Goal: Transaction & Acquisition: Purchase product/service

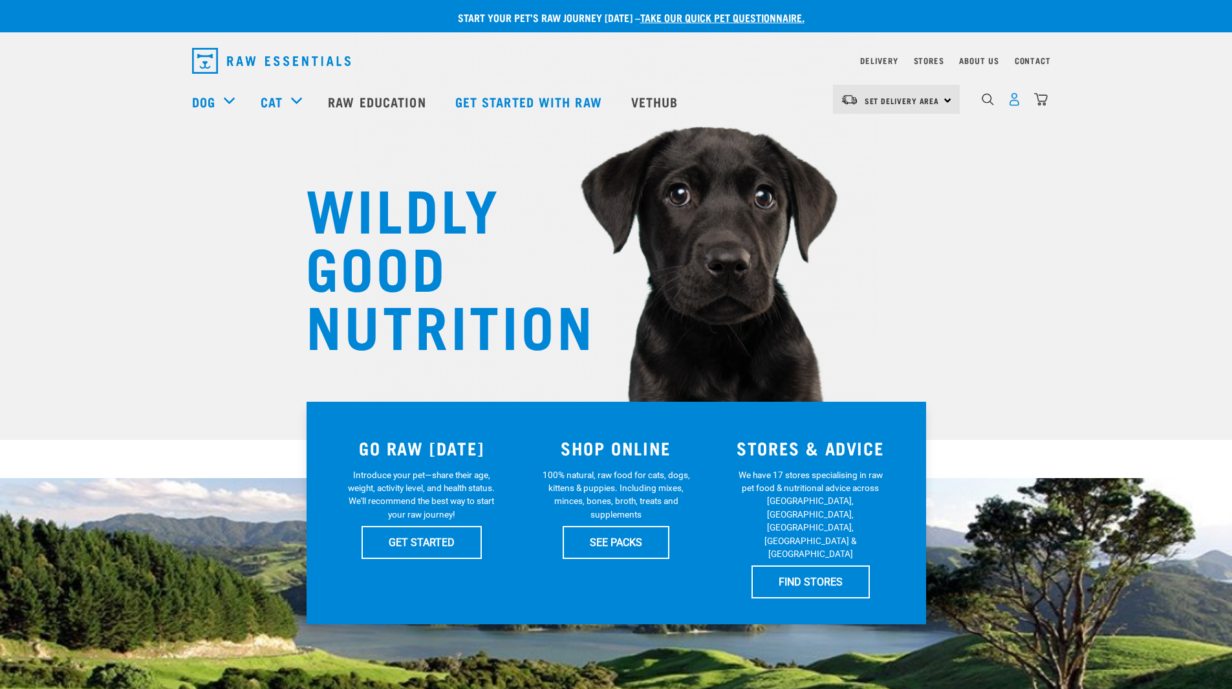
click at [1013, 103] on img "dropdown navigation" at bounding box center [1015, 99] width 14 height 14
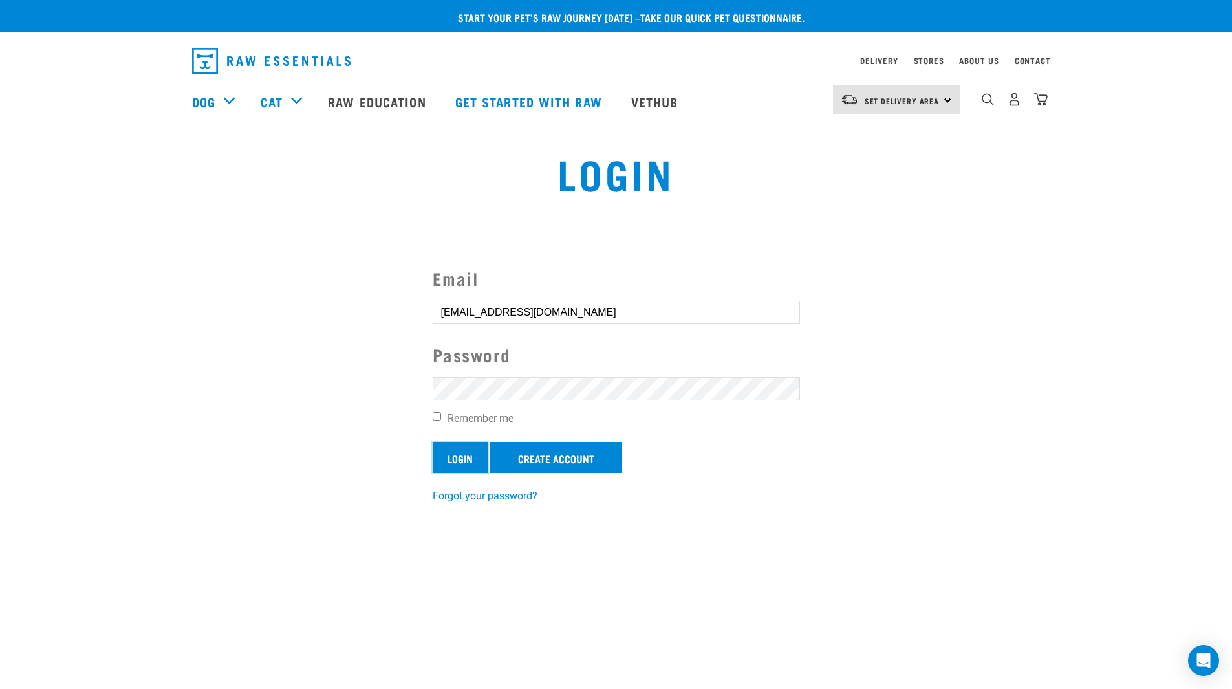
click at [462, 455] on input "Login" at bounding box center [460, 457] width 55 height 31
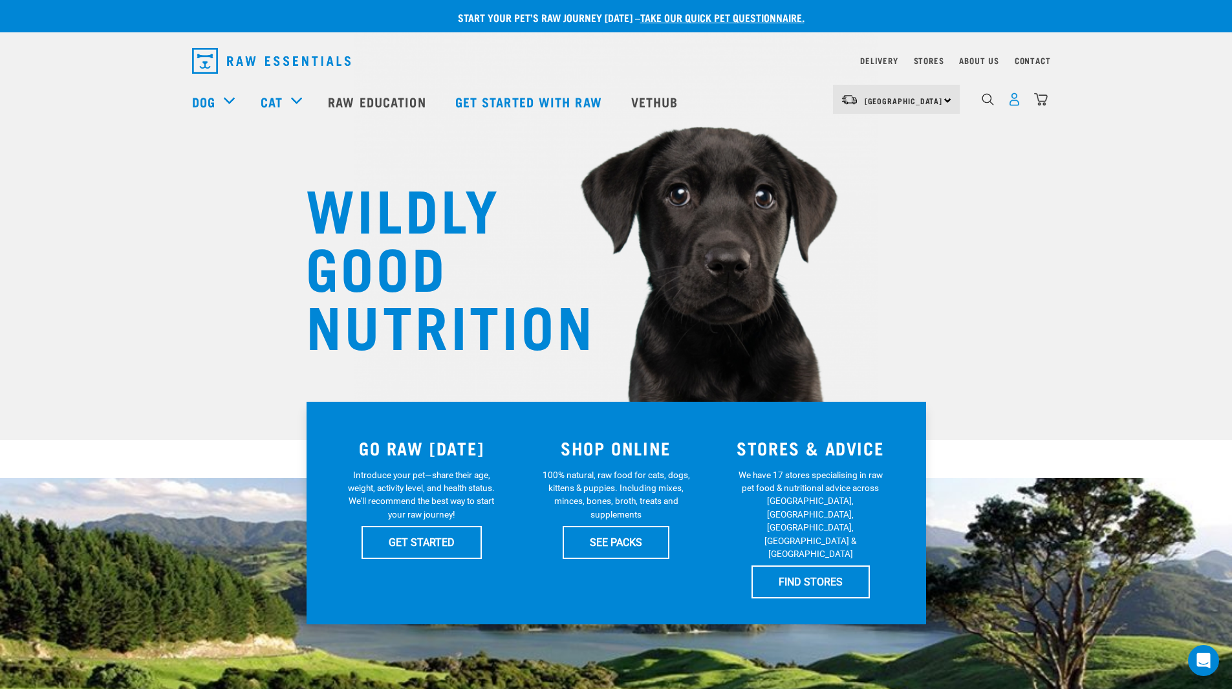
click at [1013, 102] on img "dropdown navigation" at bounding box center [1015, 99] width 14 height 14
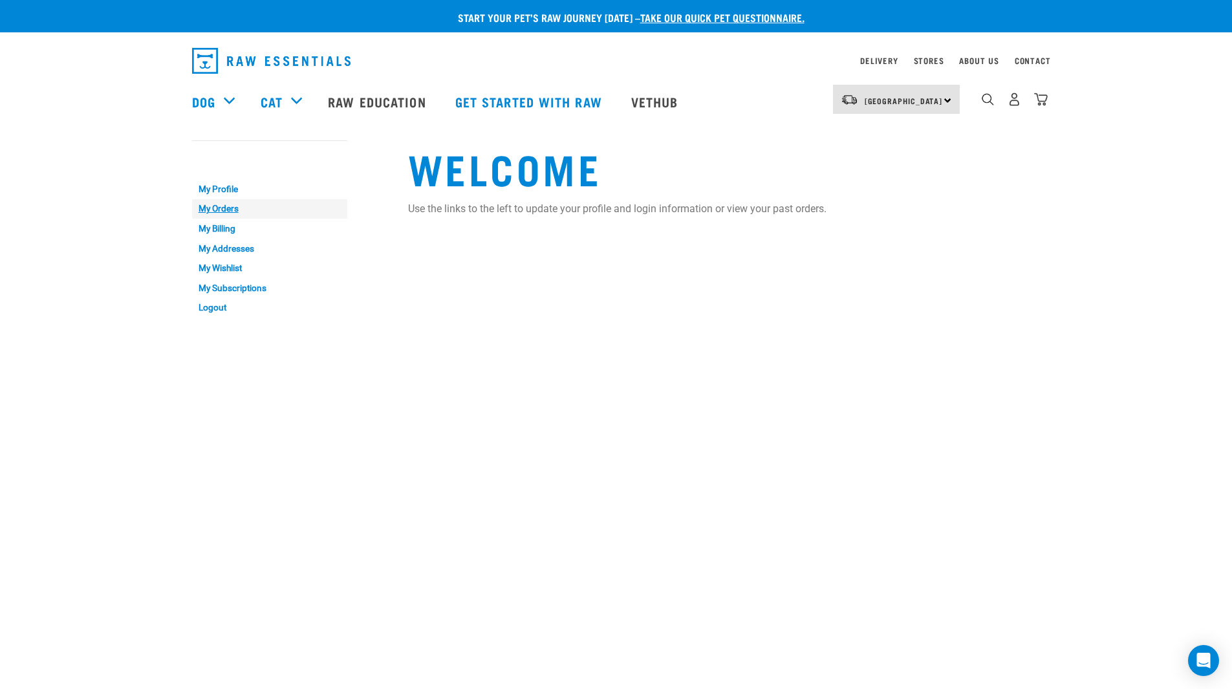
click at [233, 206] on link "My Orders" at bounding box center [269, 209] width 155 height 20
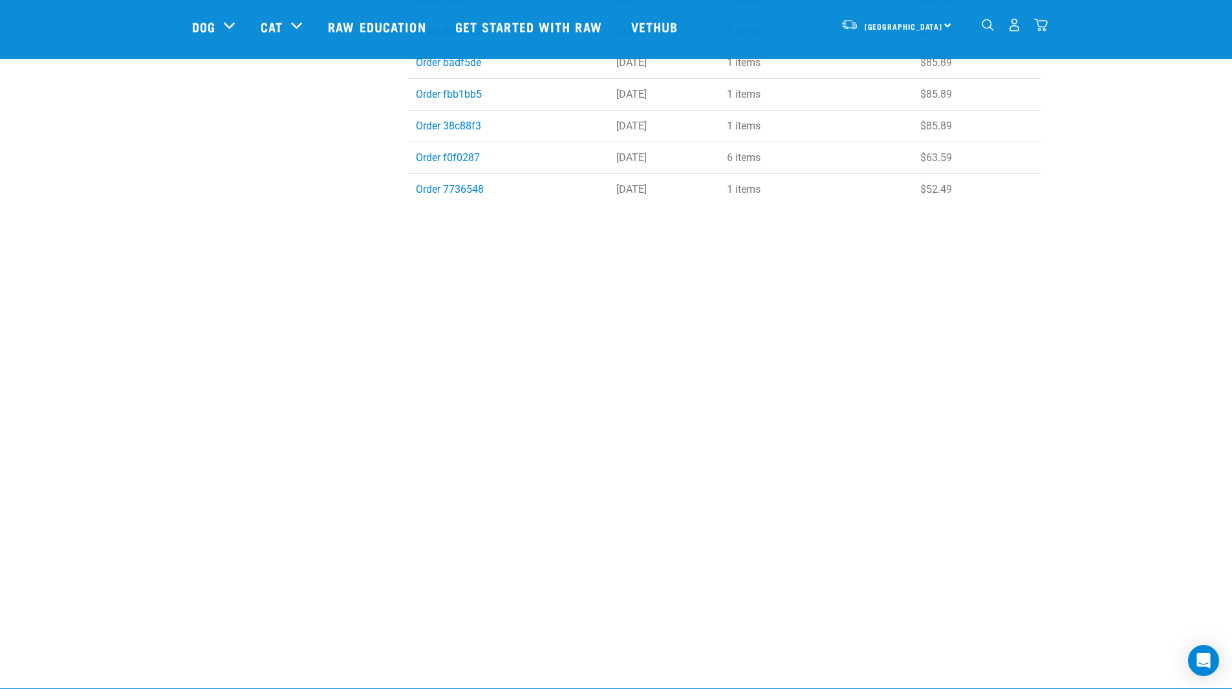
scroll to position [1685, 0]
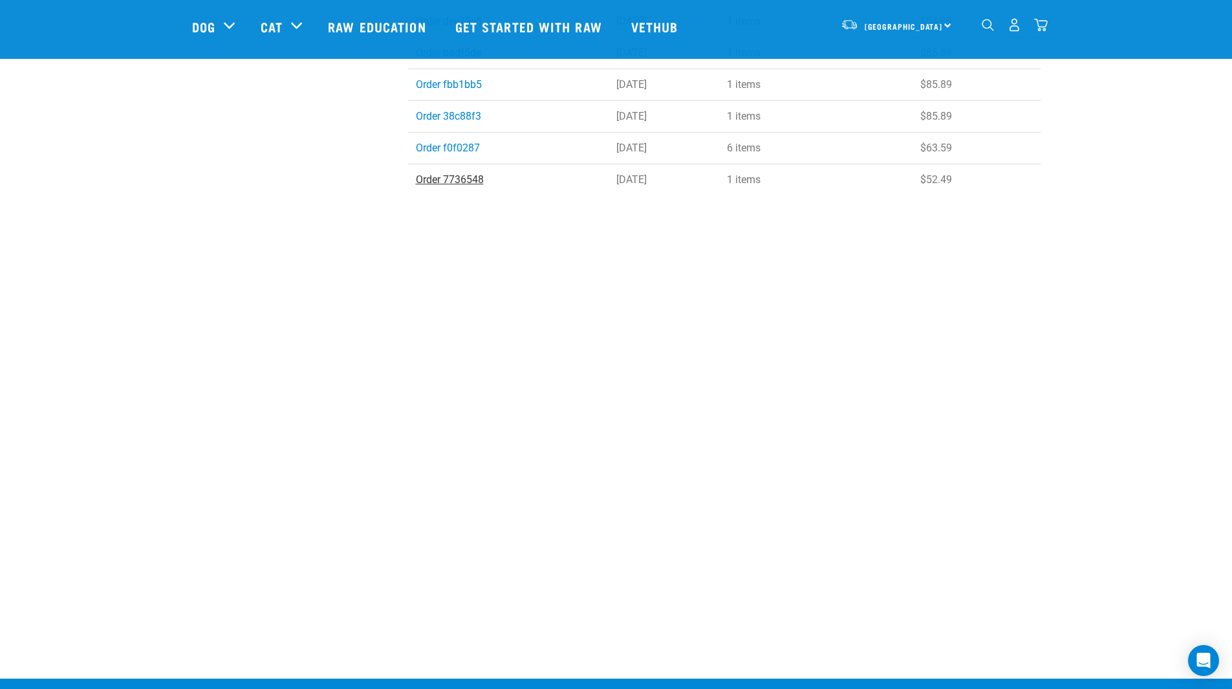
click at [454, 177] on link "Order 7736548" at bounding box center [450, 179] width 68 height 12
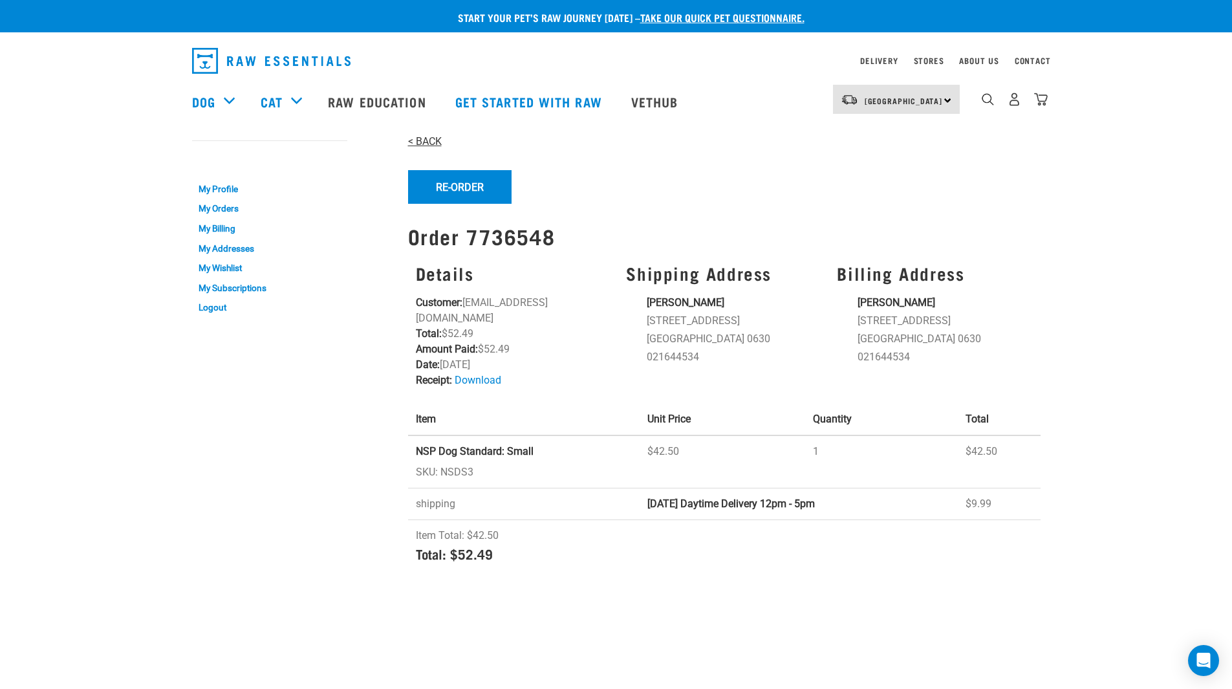
click at [416, 140] on link "< BACK" at bounding box center [425, 141] width 34 height 12
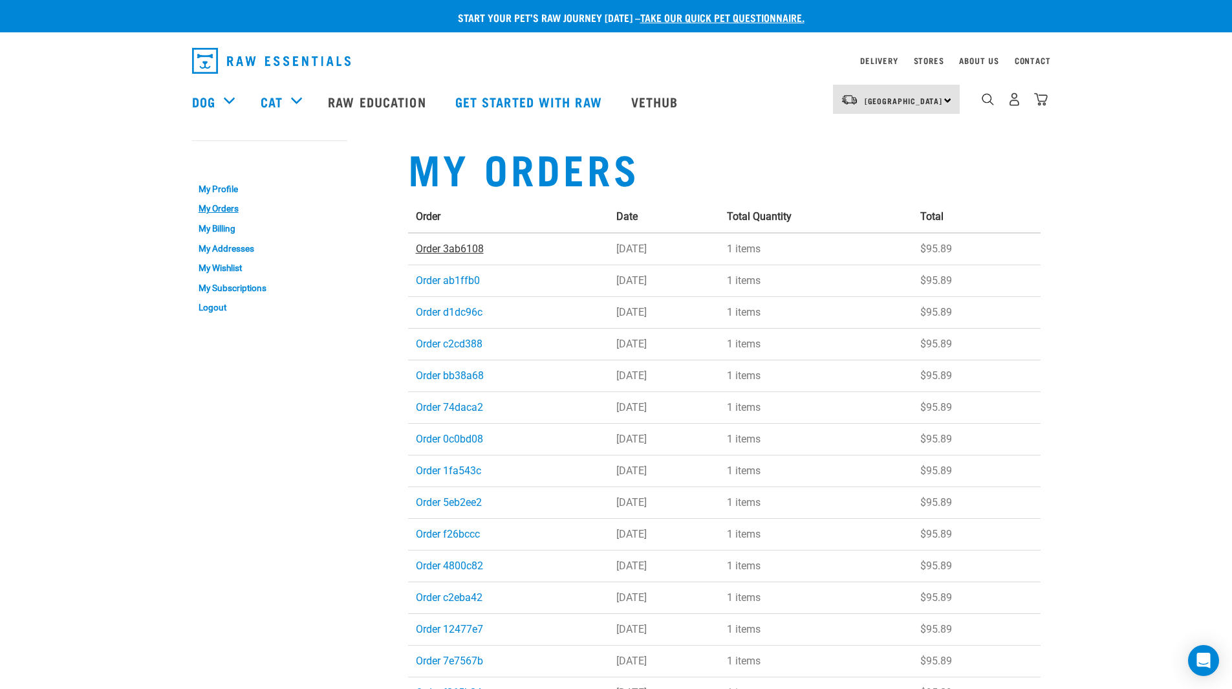
click at [458, 248] on link "Order 3ab6108" at bounding box center [450, 249] width 68 height 12
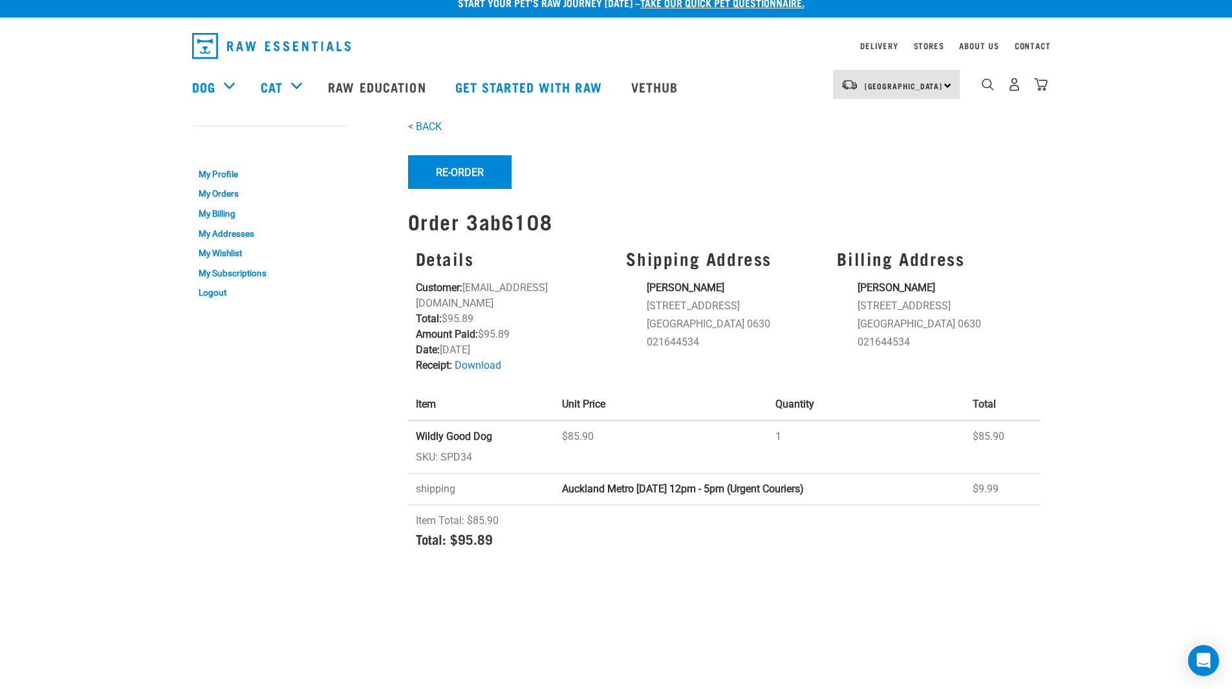
scroll to position [16, 0]
click at [453, 168] on button "Re-Order" at bounding box center [459, 172] width 103 height 34
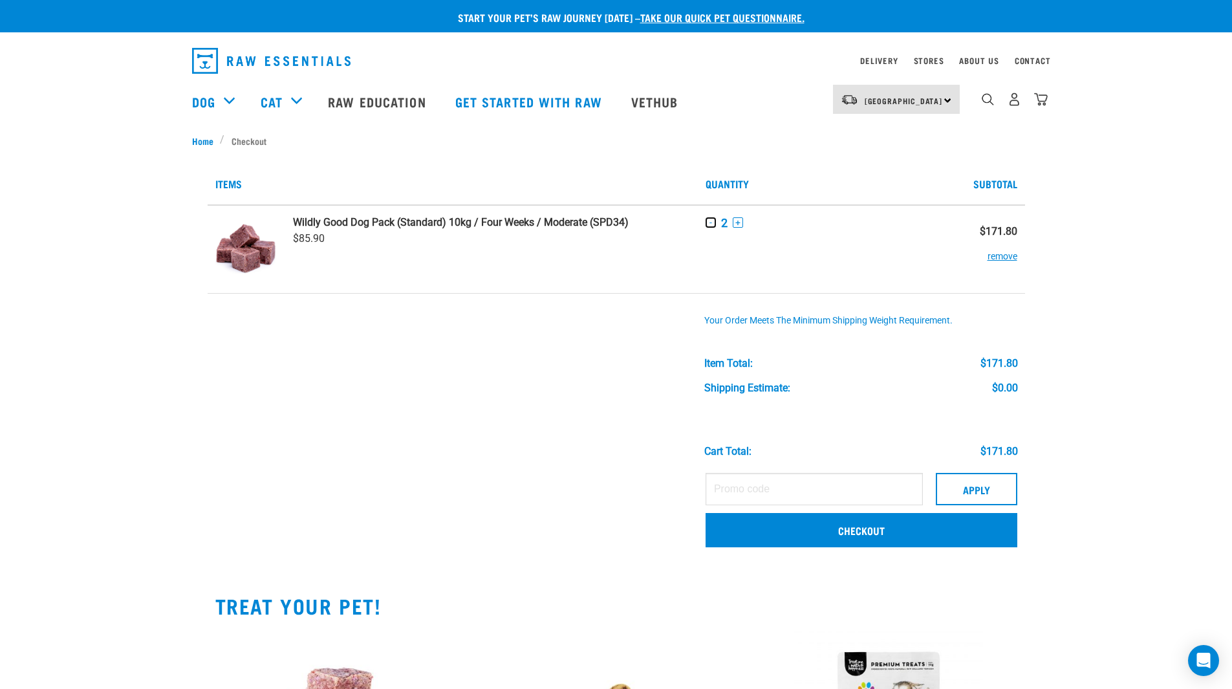
click at [710, 223] on button "-" at bounding box center [711, 222] width 10 height 10
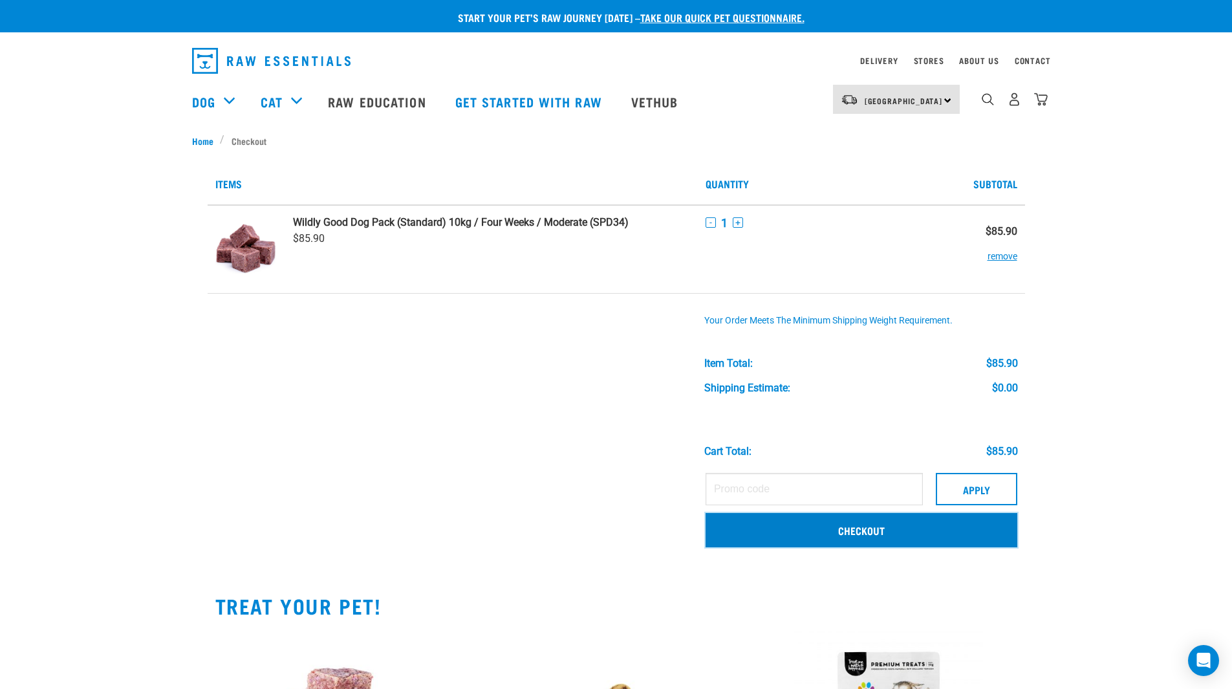
click at [860, 534] on link "Checkout" at bounding box center [862, 530] width 312 height 34
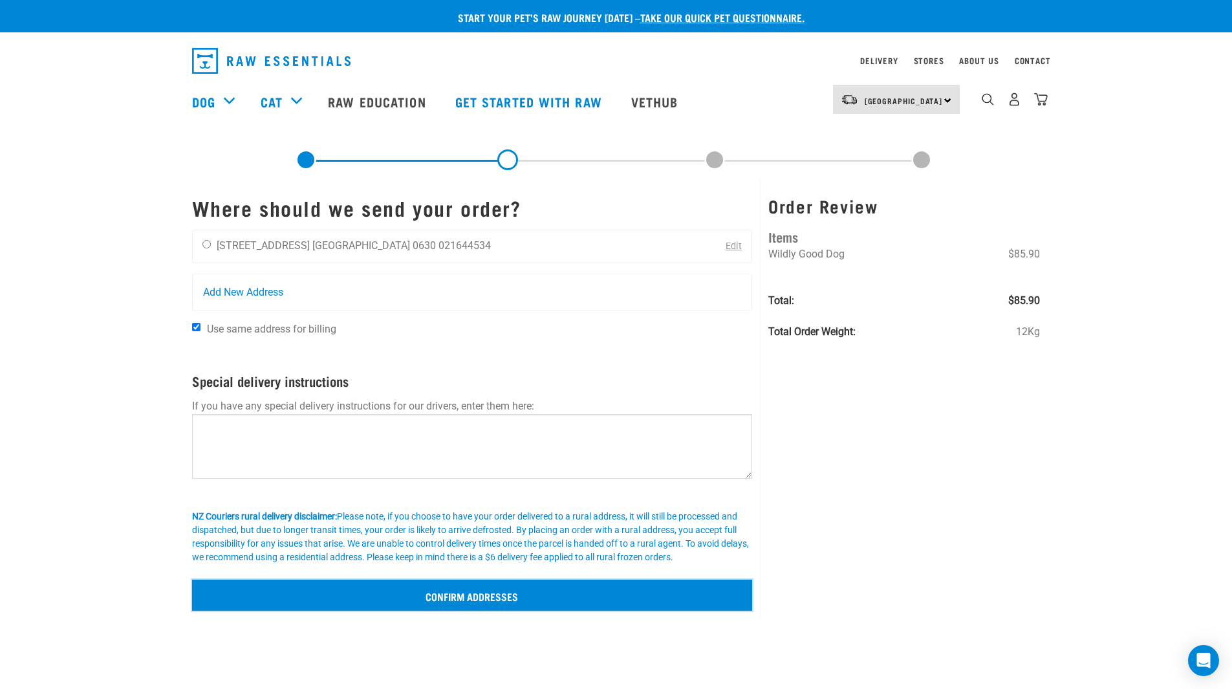
click at [464, 600] on input "Confirm addresses" at bounding box center [472, 594] width 561 height 31
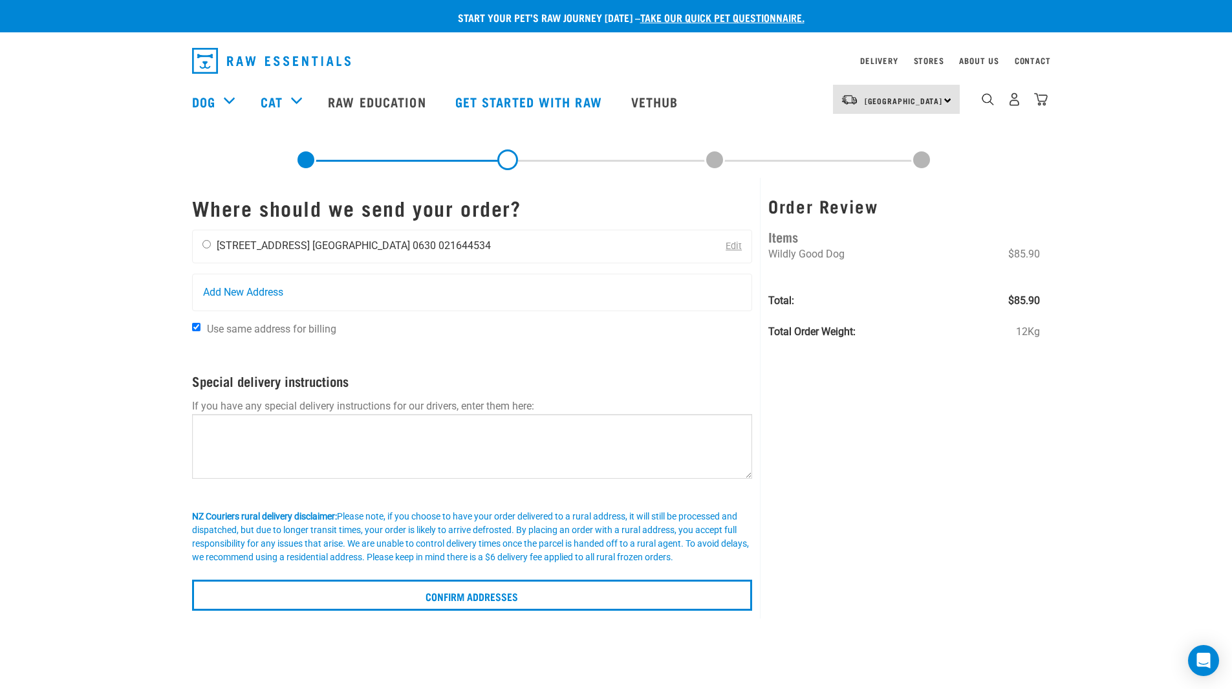
click at [210, 242] on input "radio" at bounding box center [206, 244] width 8 height 8
radio input "true"
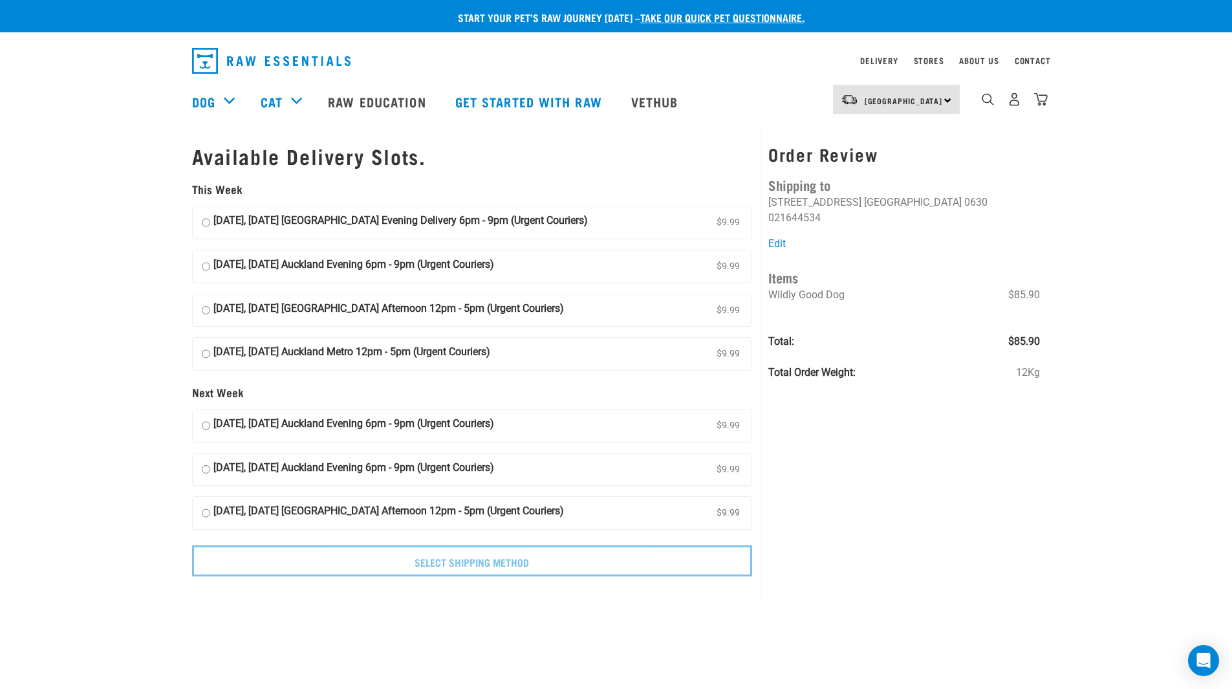
click at [207, 266] on input "15 August, Friday Auckland Evening 6pm - 9pm (Urgent Couriers) $9.99" at bounding box center [206, 266] width 8 height 19
radio input "true"
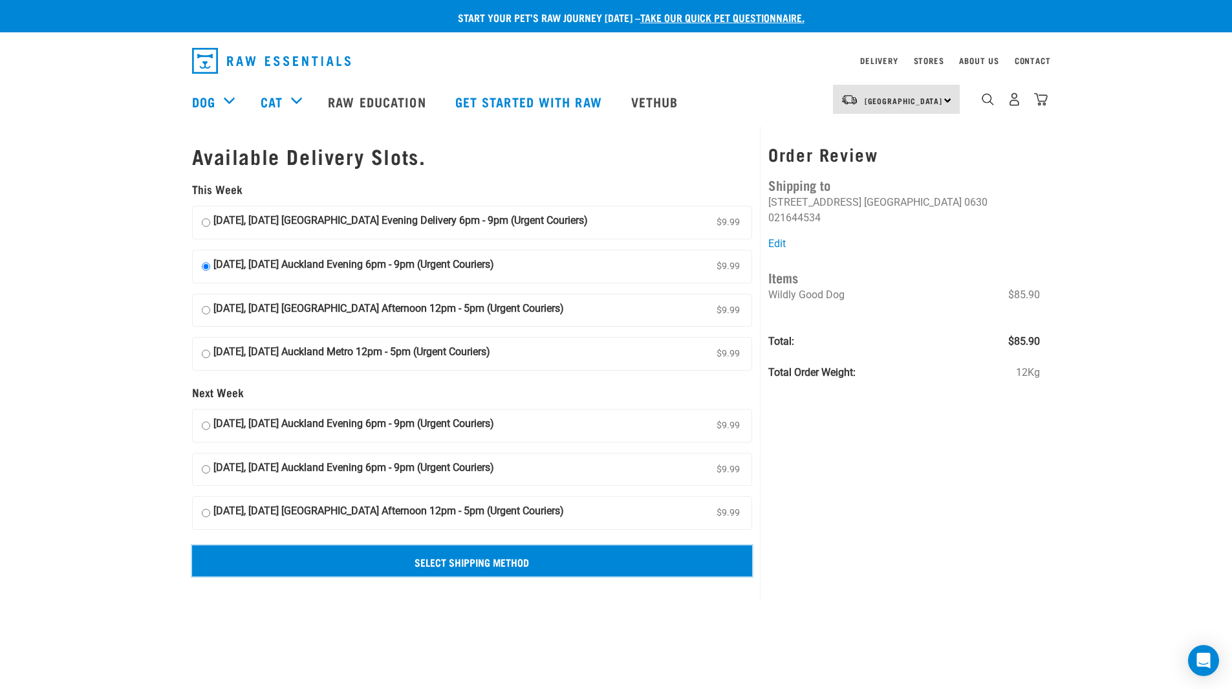
click at [434, 556] on input "Select Shipping Method" at bounding box center [472, 560] width 561 height 31
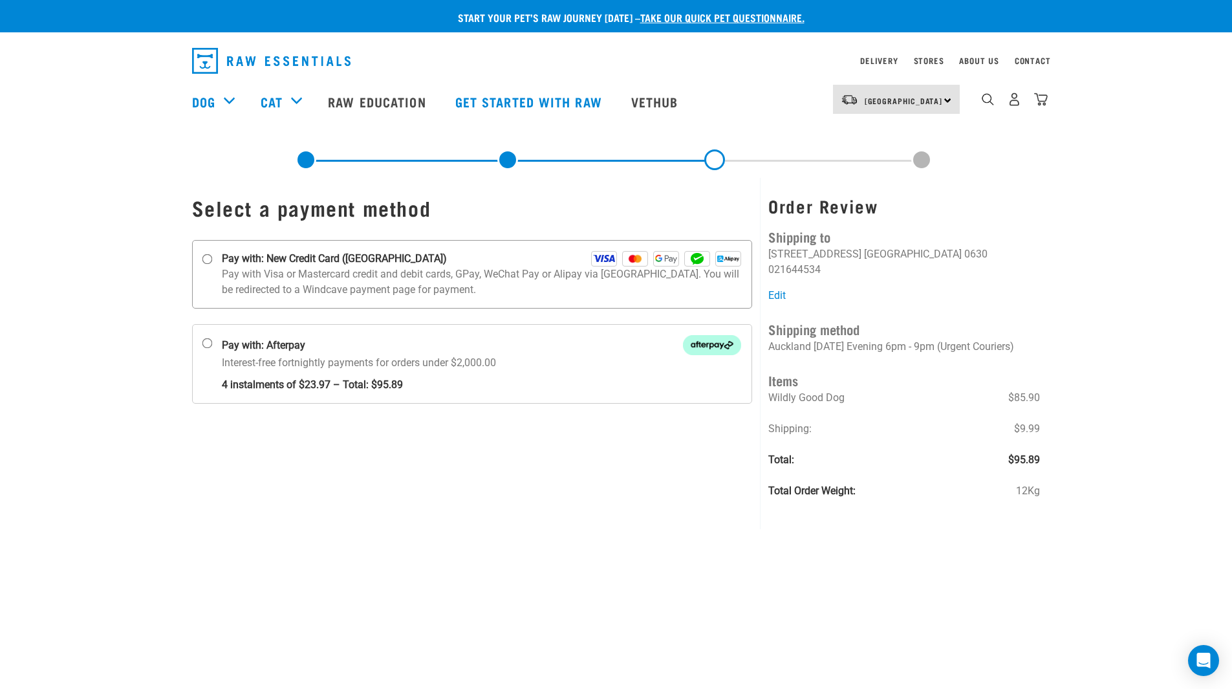
click at [205, 257] on input "Pay with: New Credit Card (Windcave)" at bounding box center [207, 259] width 10 height 10
radio input "true"
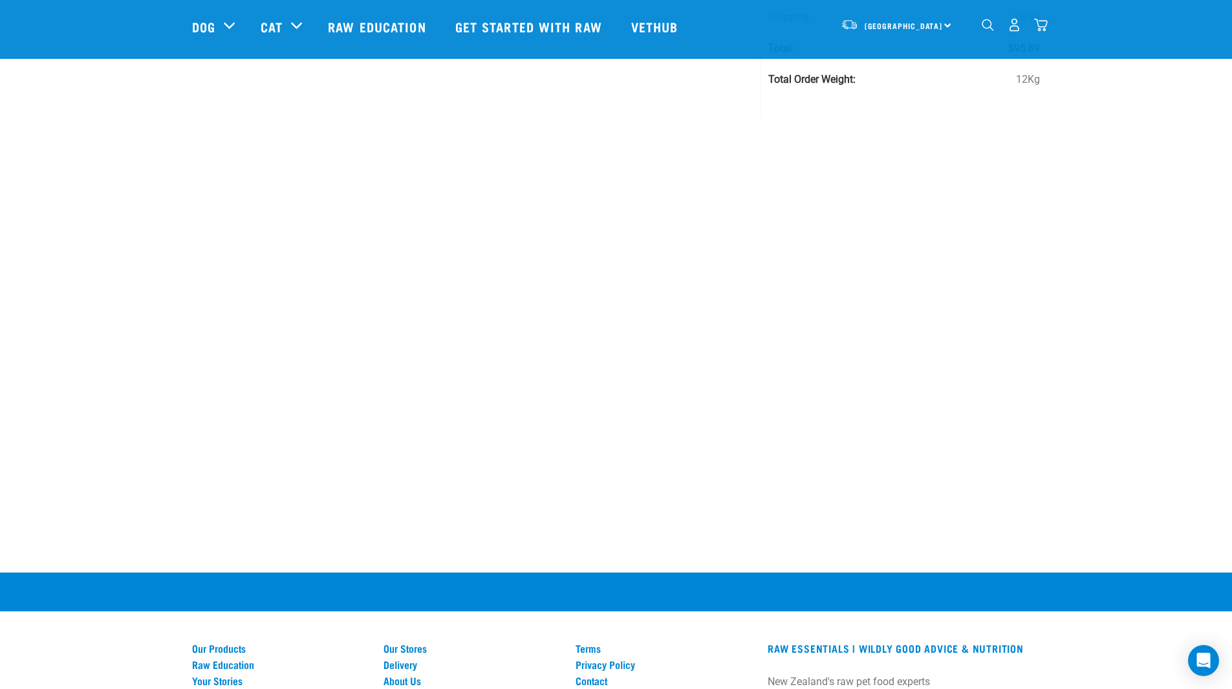
scroll to position [317, 0]
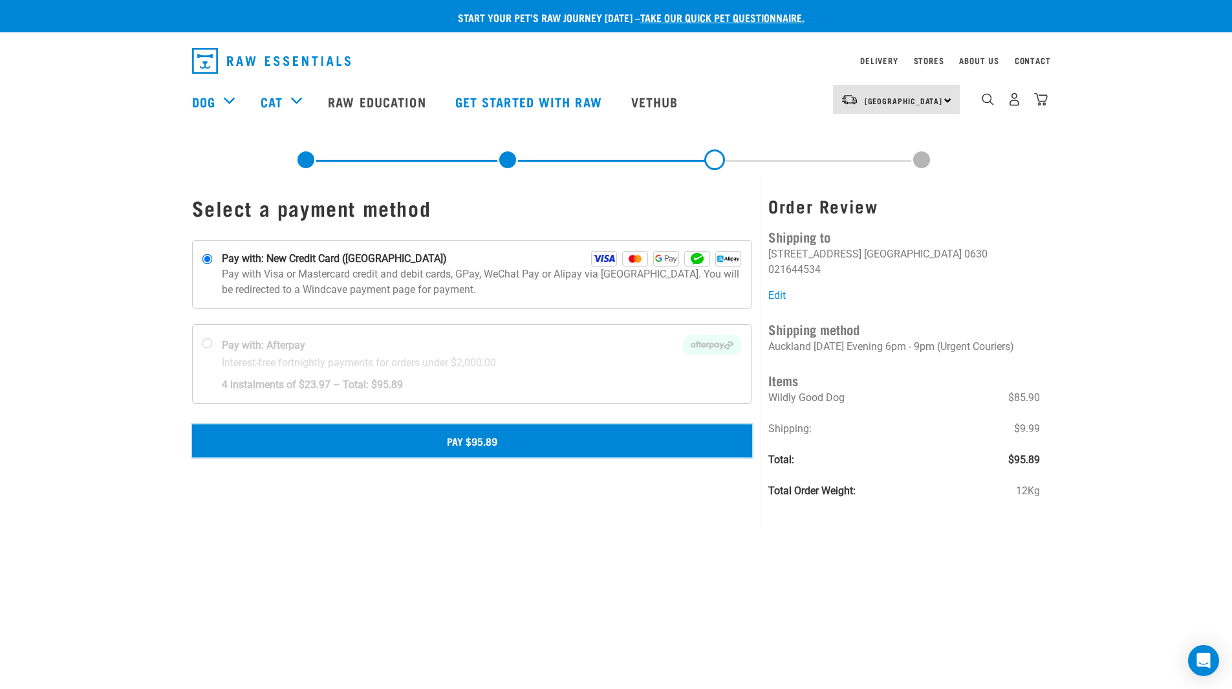
click at [477, 433] on button "Pay $95.89" at bounding box center [472, 440] width 561 height 32
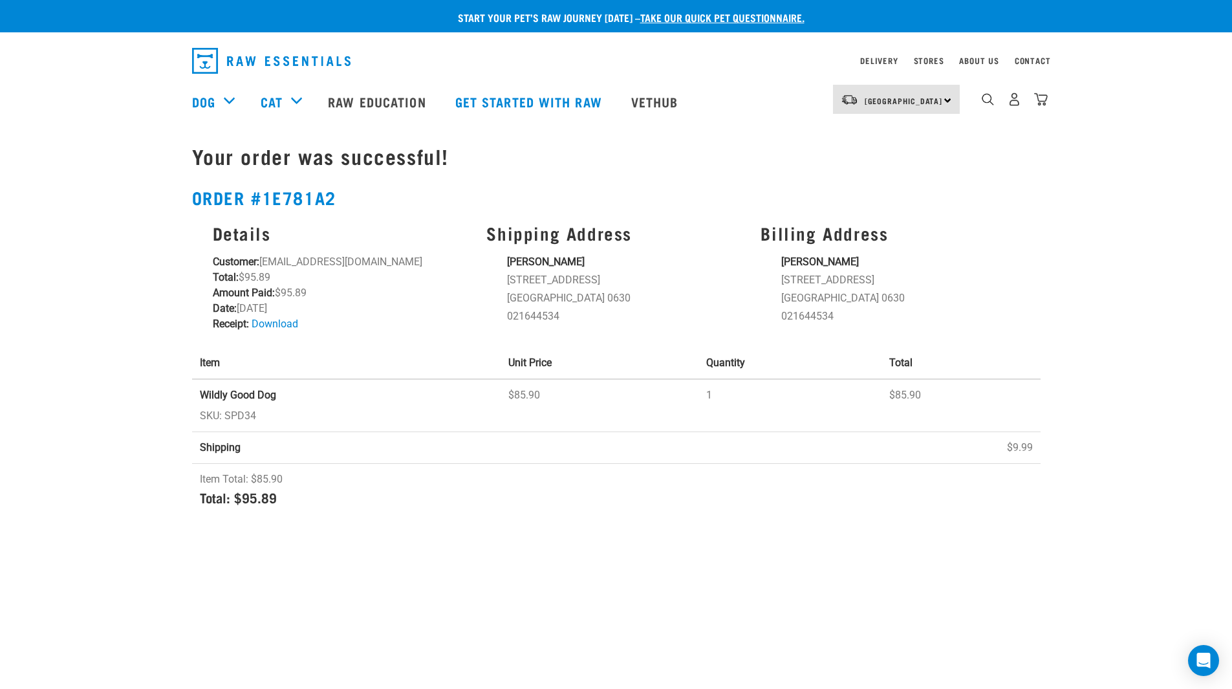
click at [613, 162] on h1 "Your order was successful!" at bounding box center [616, 155] width 849 height 23
